Goal: Check status

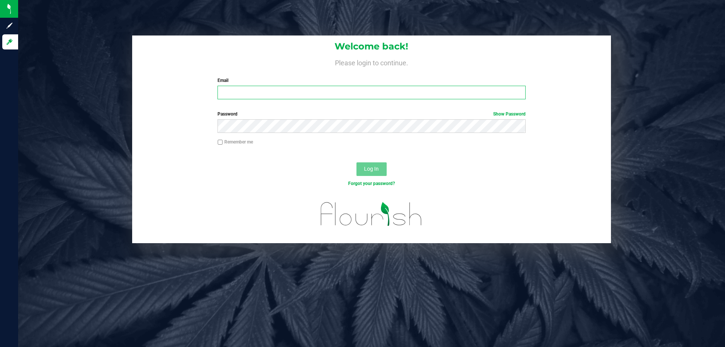
click at [220, 86] on input "Email" at bounding box center [371, 93] width 308 height 14
type input "[EMAIL_ADDRESS][DOMAIN_NAME]"
click at [356, 162] on button "Log In" at bounding box center [371, 169] width 30 height 14
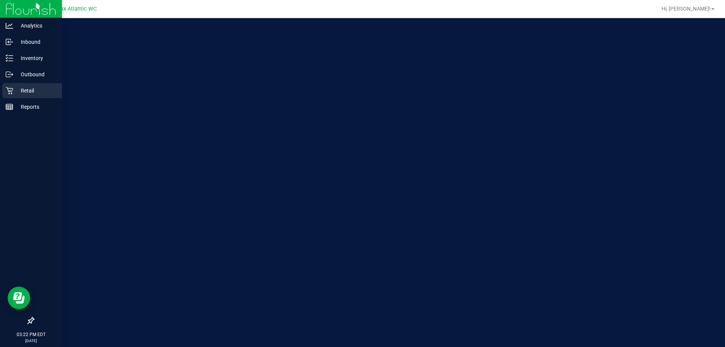
click at [15, 97] on div "Retail" at bounding box center [32, 90] width 60 height 15
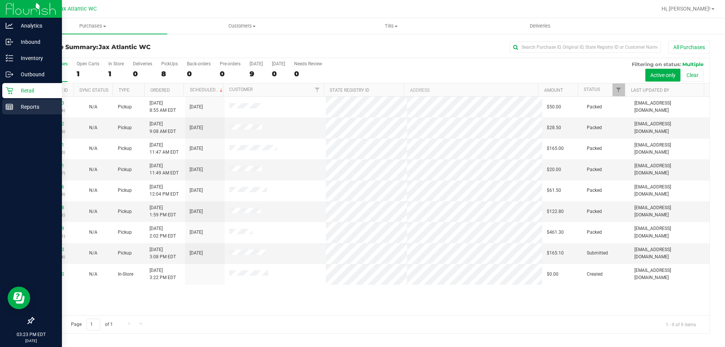
click at [10, 106] on icon at bounding box center [10, 107] width 8 height 8
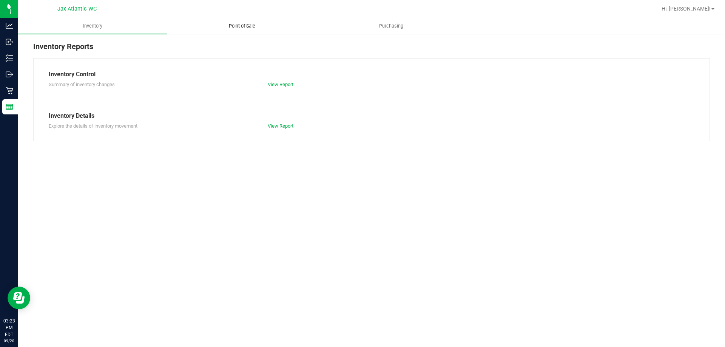
click at [253, 22] on uib-tab-heading "Point of Sale" at bounding box center [242, 25] width 148 height 15
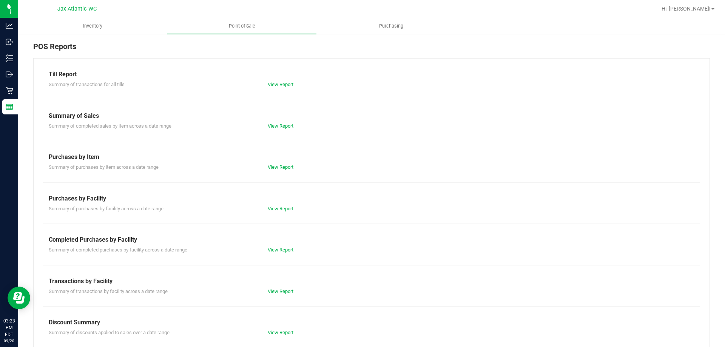
click at [277, 256] on div "Till Report Summary of transactions for all tills View Report Summary of Sales …" at bounding box center [371, 223] width 676 height 331
click at [278, 252] on link "View Report" at bounding box center [281, 250] width 26 height 6
